Goal: Task Accomplishment & Management: Use online tool/utility

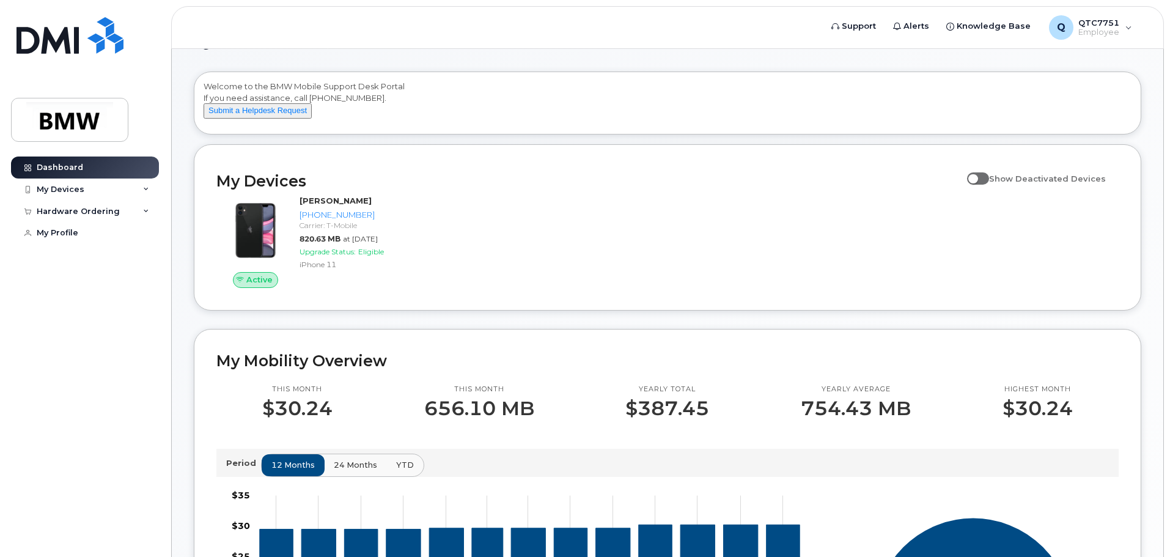
scroll to position [61, 0]
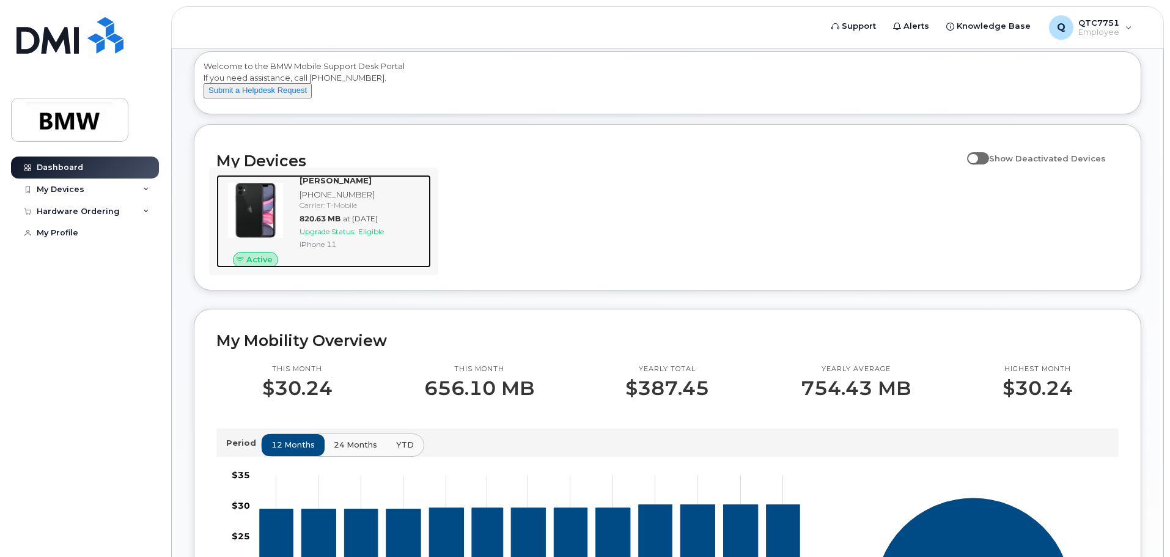
click at [243, 264] on icon at bounding box center [240, 260] width 8 height 8
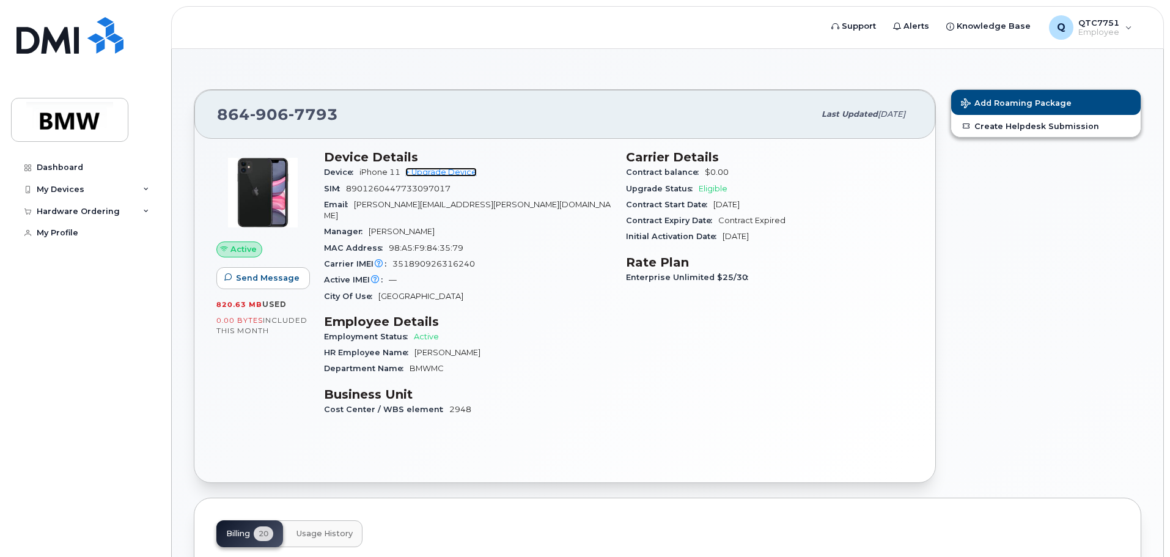
click at [445, 174] on link "+ Upgrade Device" at bounding box center [440, 171] width 71 height 9
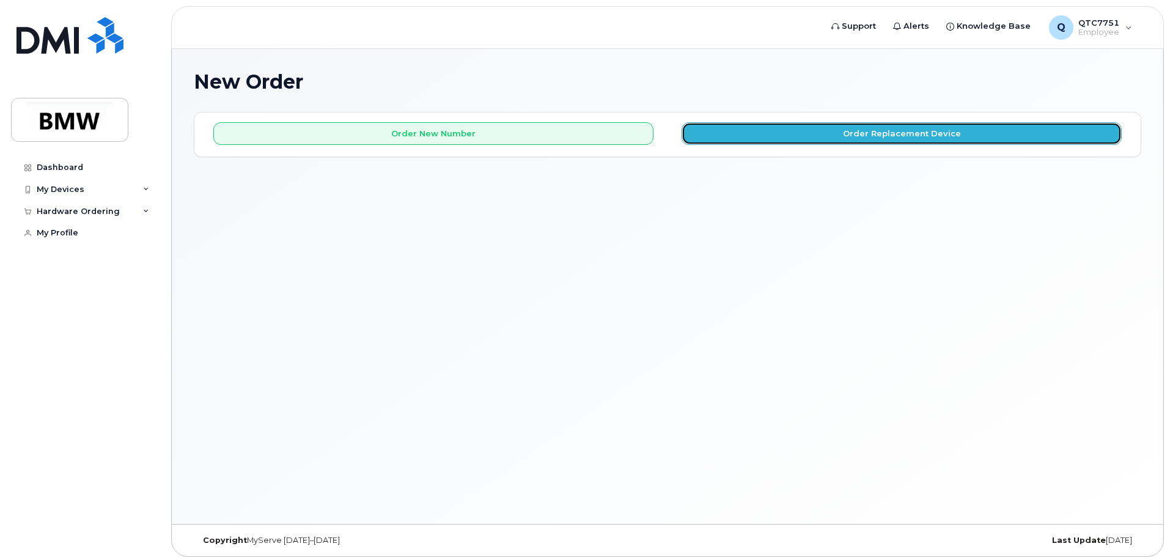
click at [756, 133] on button "Order Replacement Device" at bounding box center [901, 133] width 440 height 23
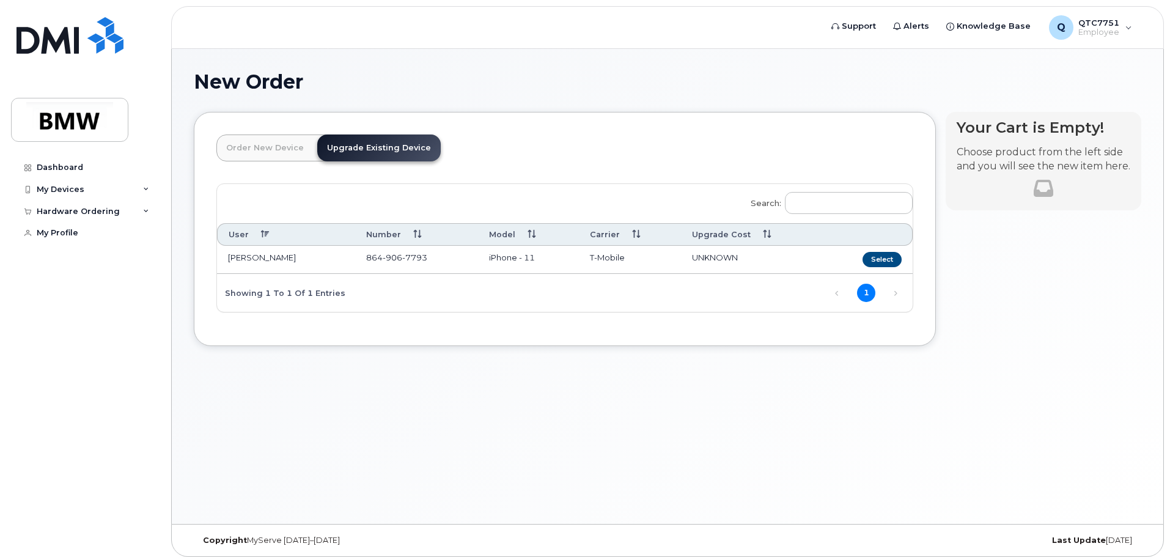
click at [391, 147] on link "Upgrade Existing Device" at bounding box center [378, 147] width 123 height 27
click at [883, 261] on button "Select" at bounding box center [881, 259] width 39 height 15
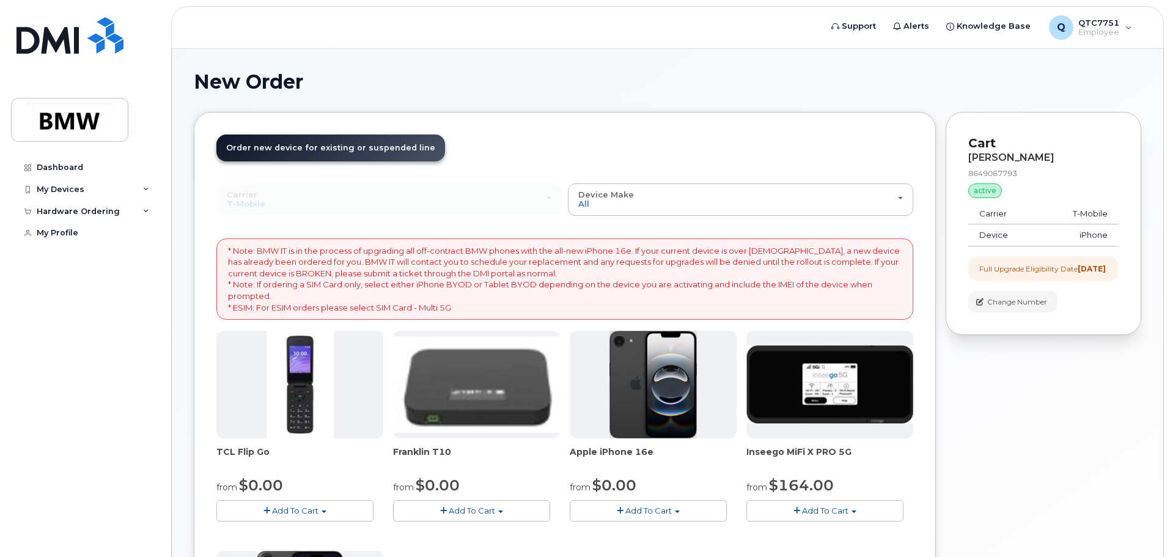
click at [858, 77] on h1 "New Order" at bounding box center [667, 81] width 947 height 21
